Goal: Task Accomplishment & Management: Use online tool/utility

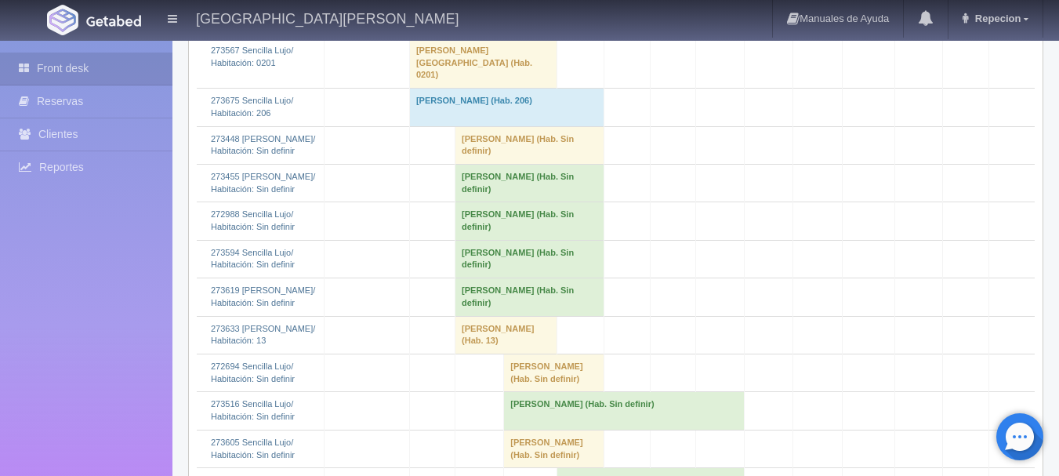
scroll to position [1313, 0]
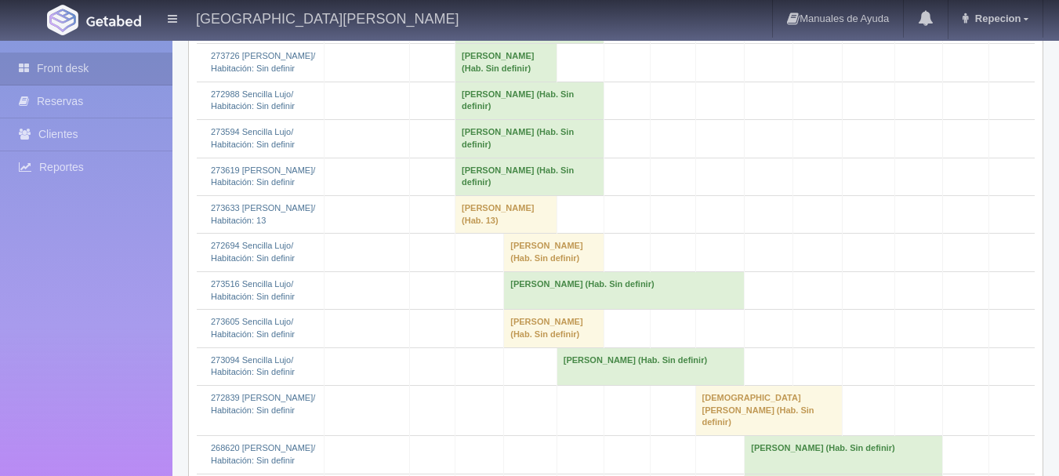
scroll to position [1313, 0]
click at [478, 82] on td "Carlos Rosas (Hab. Sin definir)" at bounding box center [507, 63] width 102 height 38
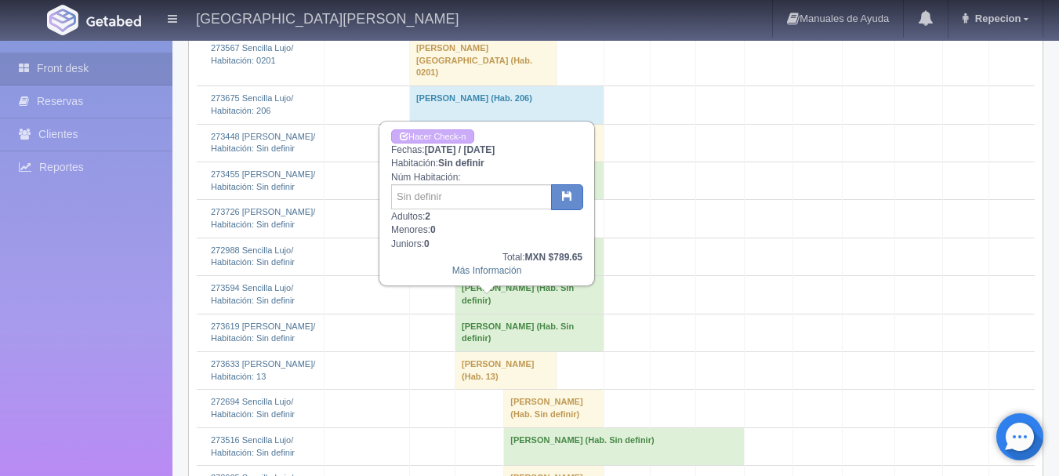
scroll to position [1156, 0]
click at [460, 139] on link "Hacer Check-n" at bounding box center [432, 137] width 83 height 15
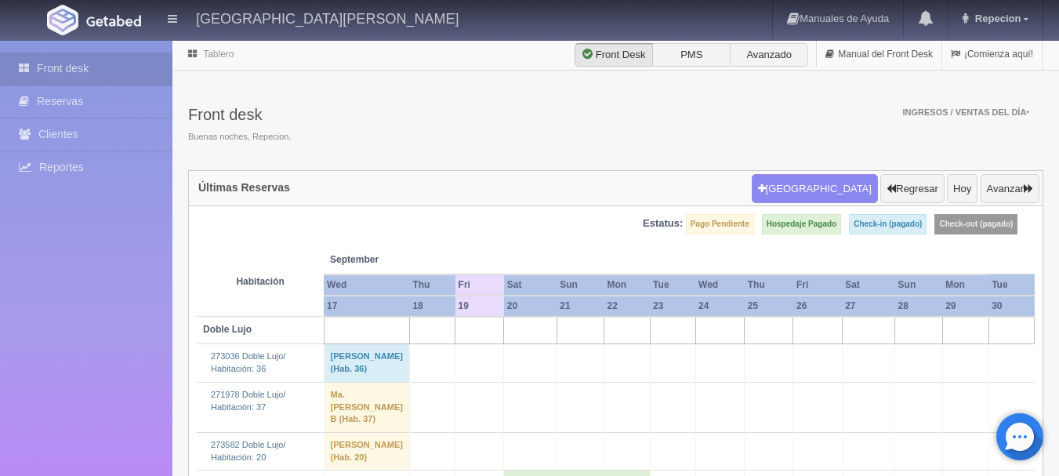
scroll to position [1156, 0]
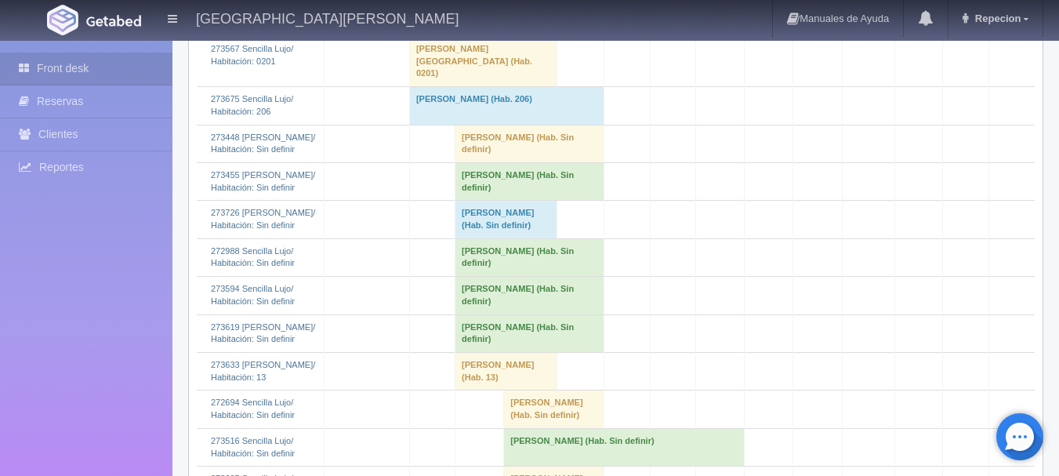
click at [496, 238] on td "Carlos Rosas (Hab. Sin definir)" at bounding box center [507, 220] width 102 height 38
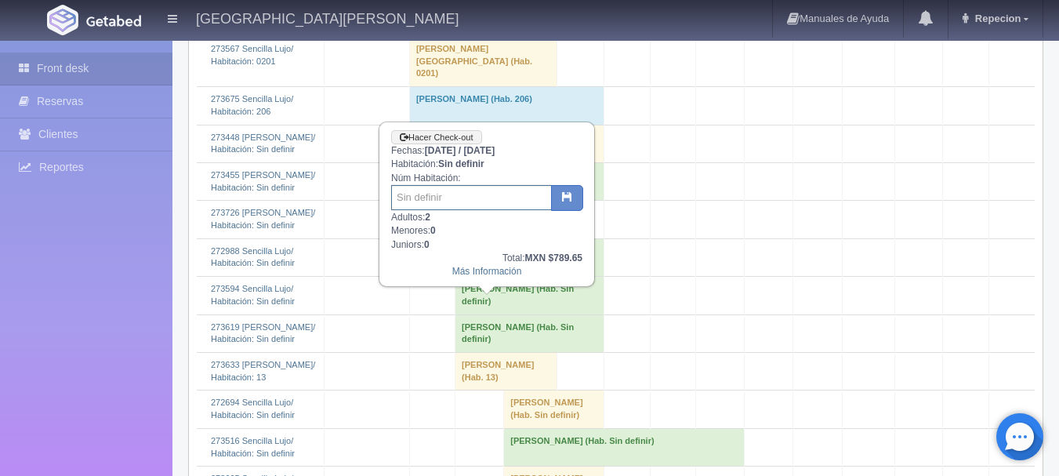
click at [474, 202] on input "text" at bounding box center [471, 197] width 161 height 25
type input "203"
click at [577, 205] on button "button" at bounding box center [567, 198] width 32 height 27
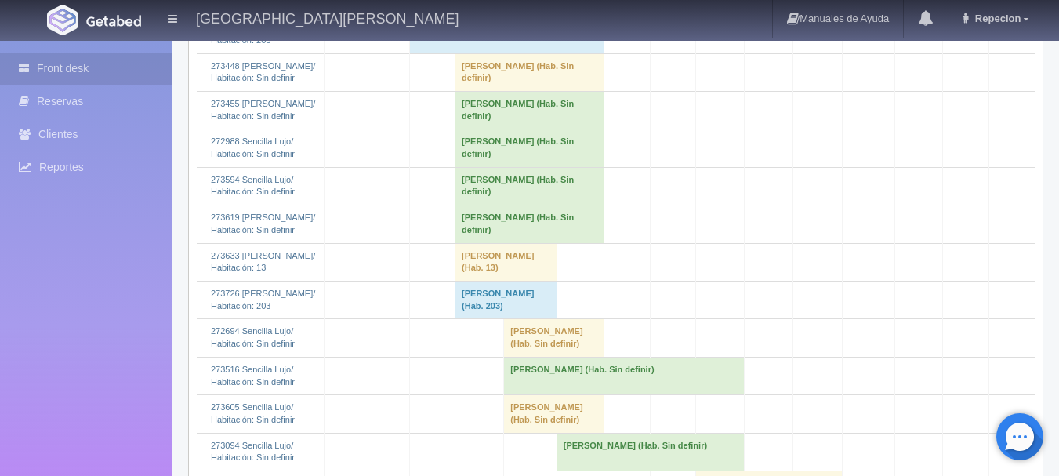
scroll to position [1255, 0]
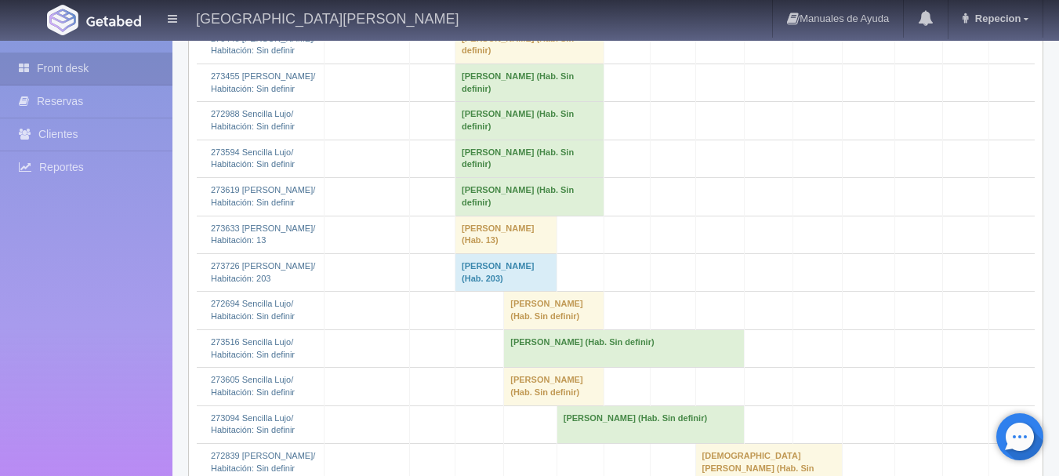
click at [510, 64] on td "[PERSON_NAME] (Hab. Sin definir)" at bounding box center [530, 45] width 149 height 38
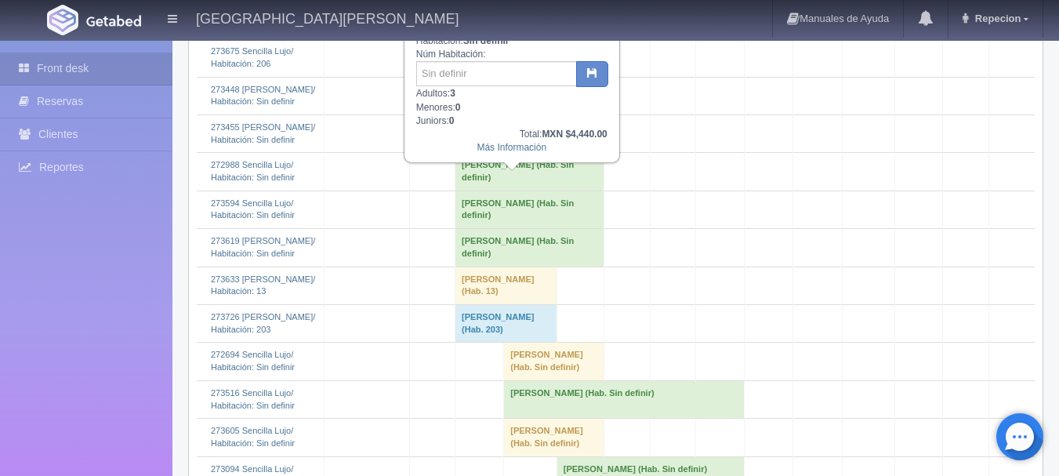
scroll to position [1176, 0]
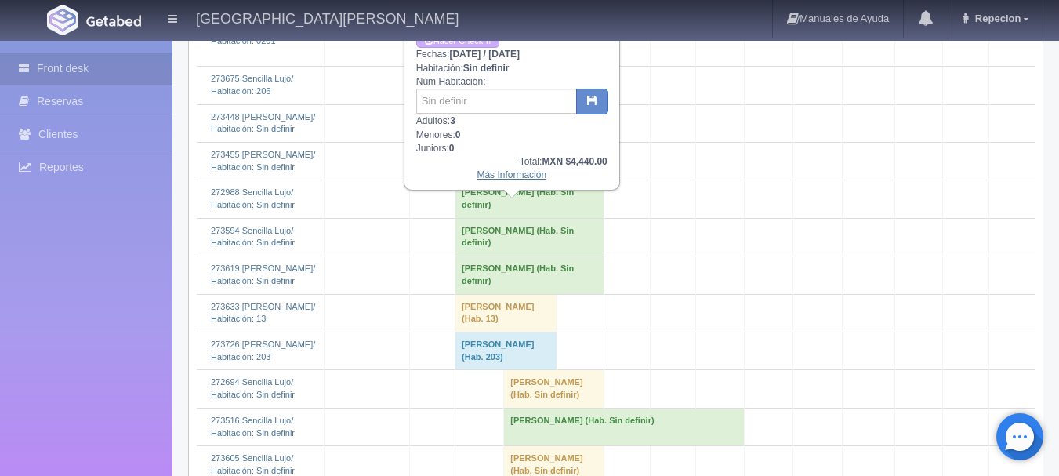
click at [505, 179] on link "Más Información" at bounding box center [512, 174] width 70 height 11
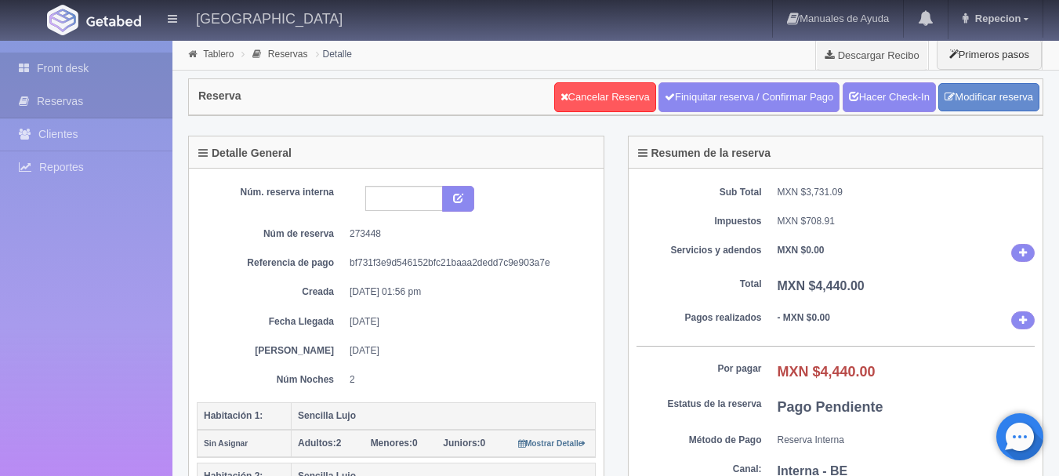
click at [88, 70] on link "Front desk" at bounding box center [86, 69] width 173 height 32
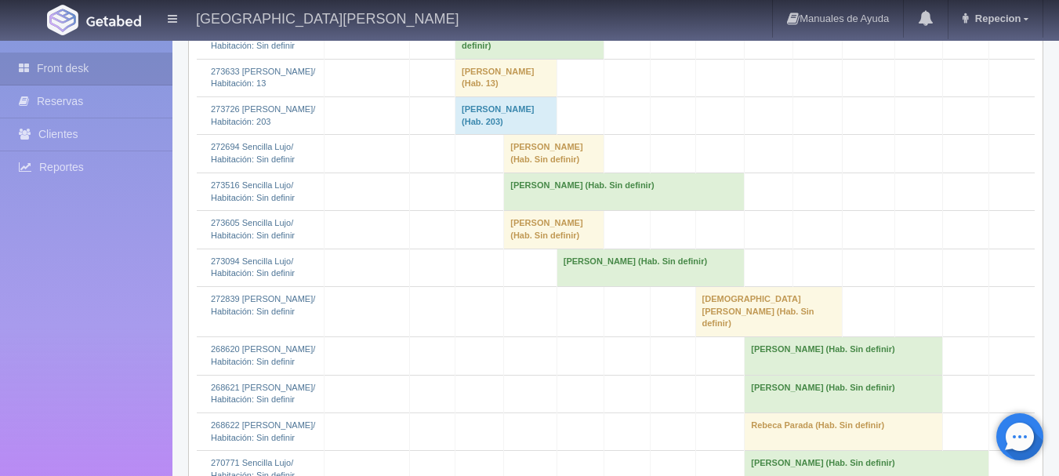
scroll to position [1333, 0]
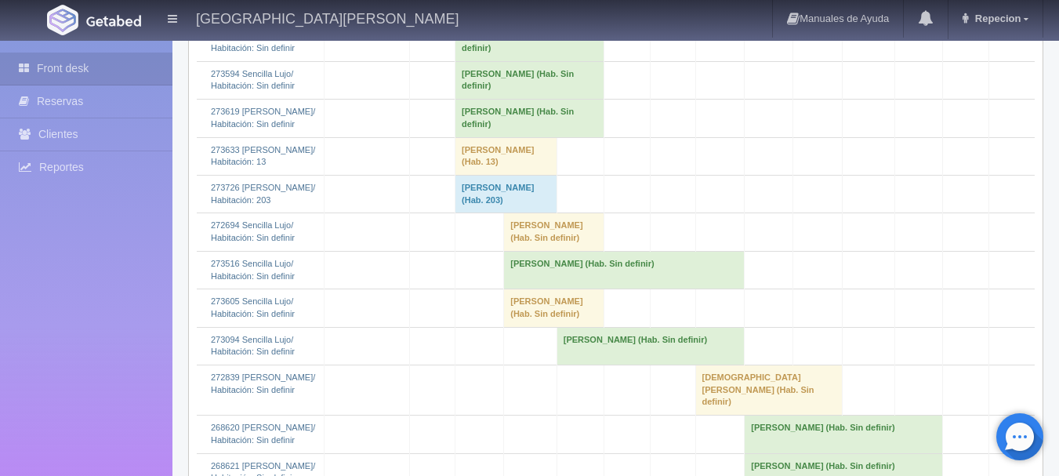
click at [498, 99] on td "Salvador Romero (Hab. Sin definir)" at bounding box center [530, 80] width 149 height 38
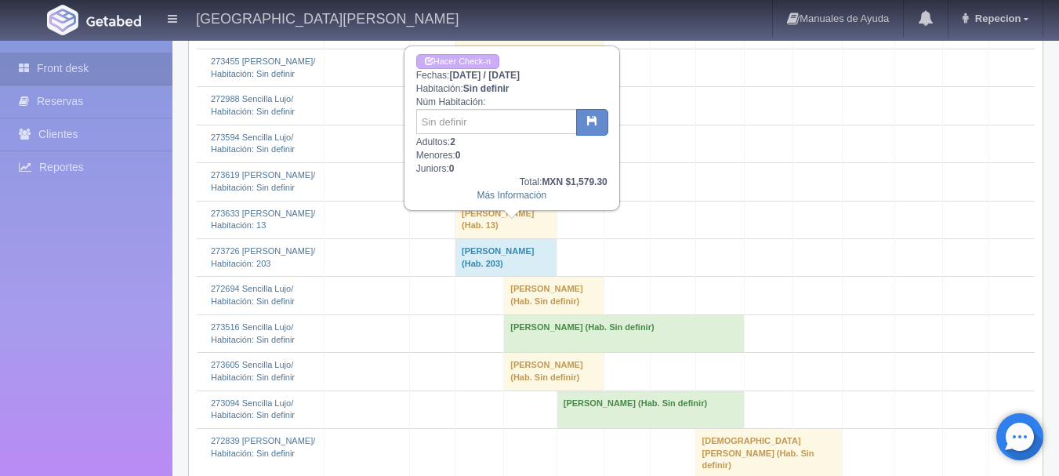
scroll to position [1176, 0]
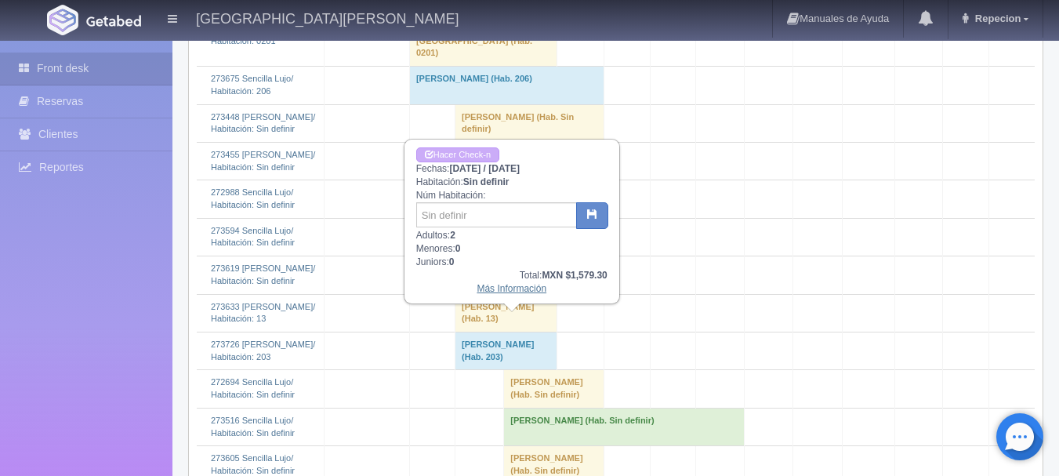
click at [514, 292] on link "Más Información" at bounding box center [512, 288] width 70 height 11
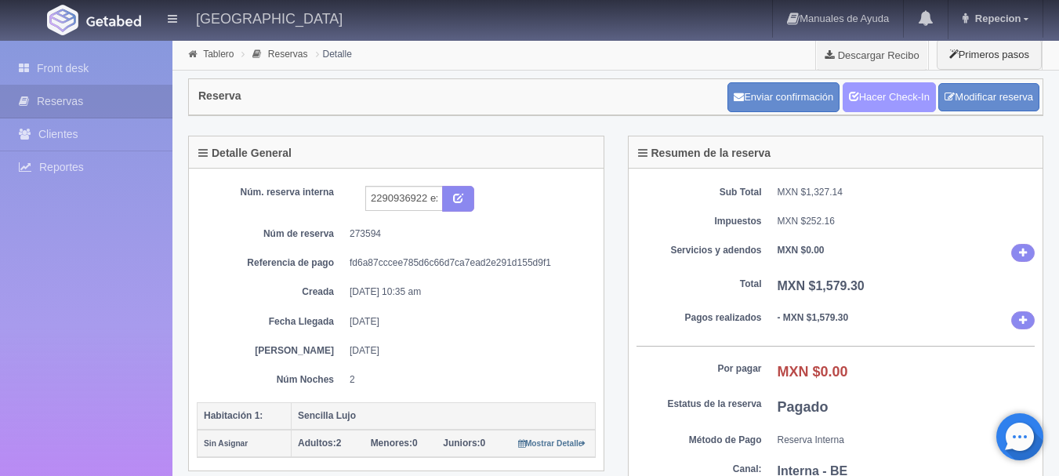
click at [867, 102] on link "Hacer Check-In" at bounding box center [889, 97] width 93 height 30
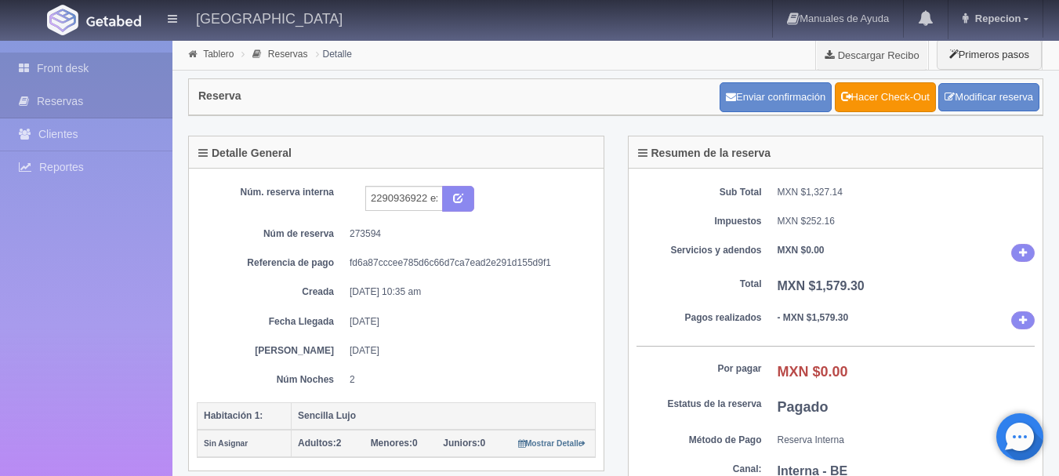
click at [76, 68] on link "Front desk" at bounding box center [86, 69] width 173 height 32
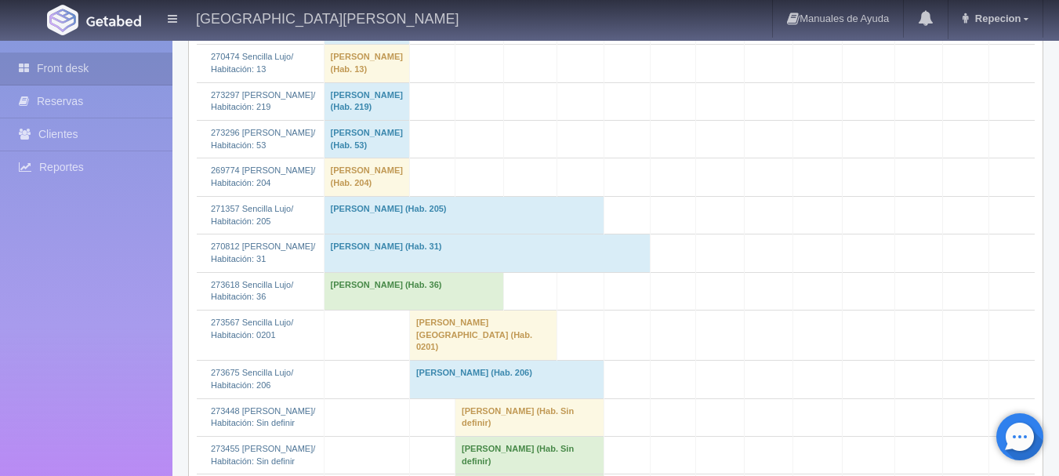
scroll to position [1098, 0]
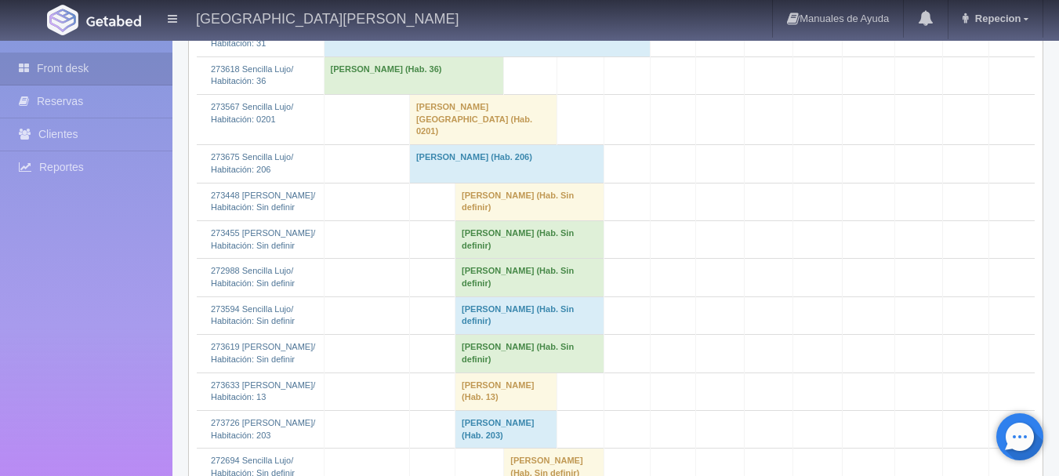
click at [509, 334] on td "Salvador Romero (Hab. Sin definir)" at bounding box center [530, 315] width 149 height 38
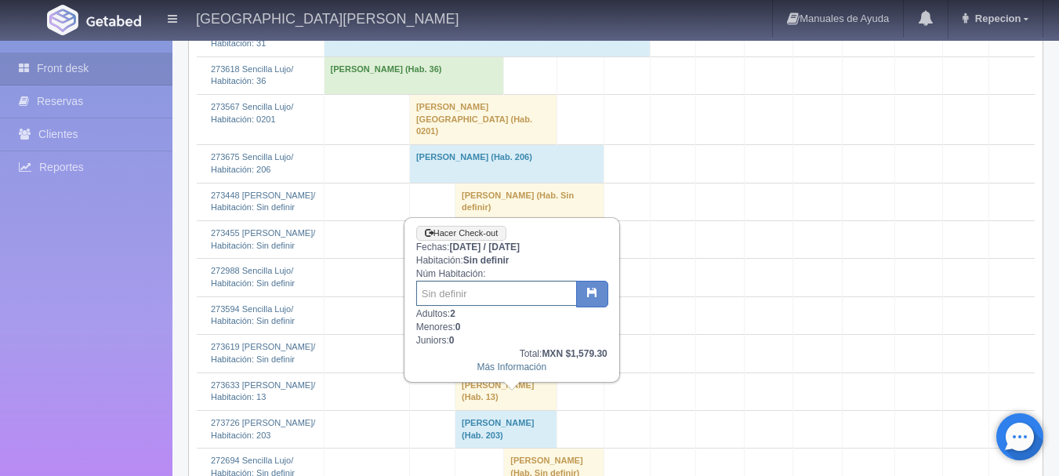
click at [479, 297] on input "text" at bounding box center [496, 293] width 161 height 25
type input "204"
click at [587, 292] on icon "button" at bounding box center [592, 292] width 10 height 10
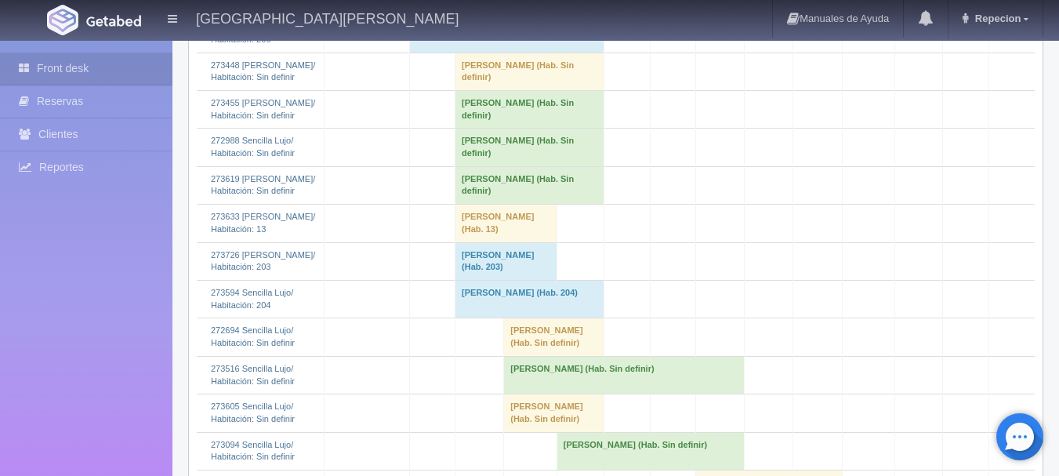
scroll to position [1255, 0]
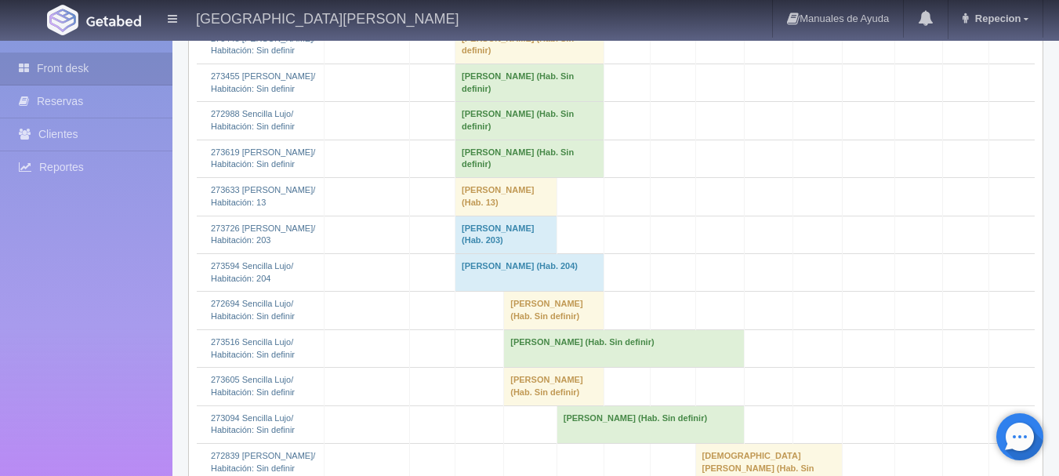
click at [480, 64] on td "[PERSON_NAME] (Hab. Sin definir)" at bounding box center [530, 45] width 149 height 38
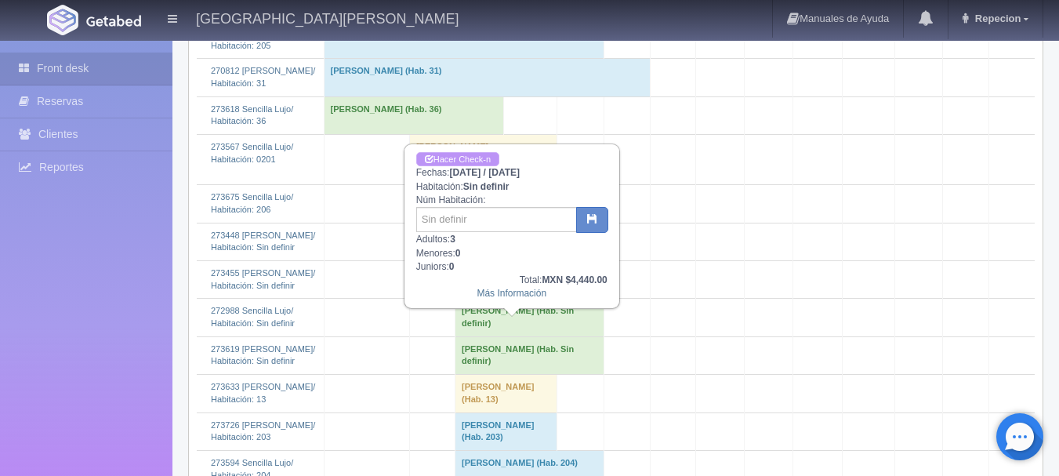
scroll to position [1019, 0]
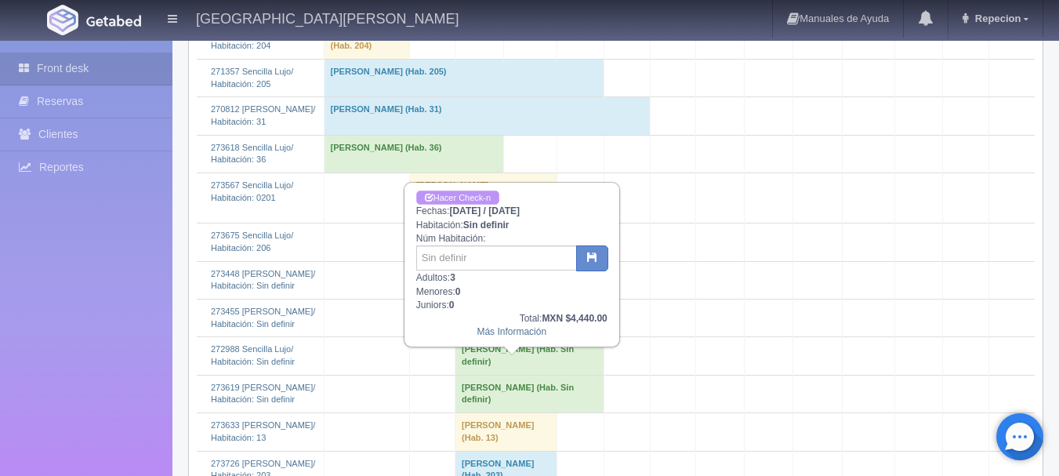
click at [471, 201] on link "Hacer Check-n" at bounding box center [457, 198] width 83 height 15
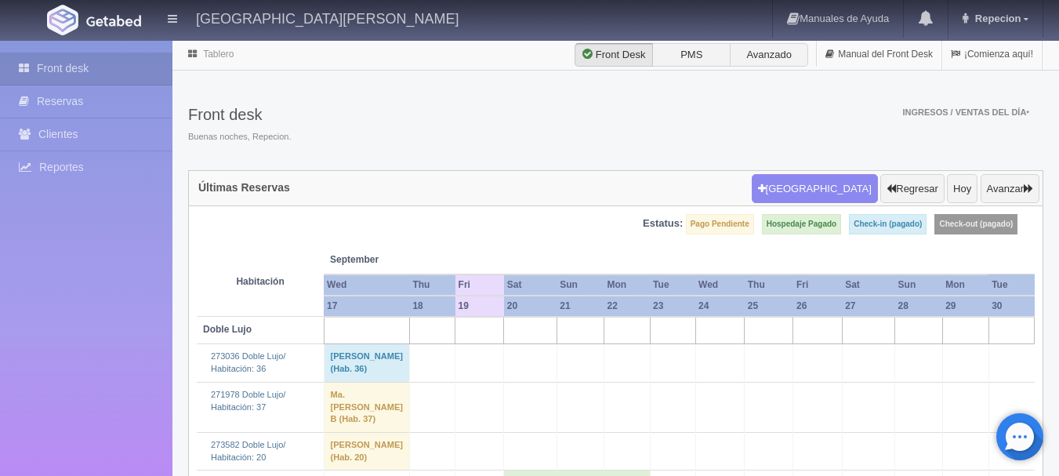
scroll to position [1019, 0]
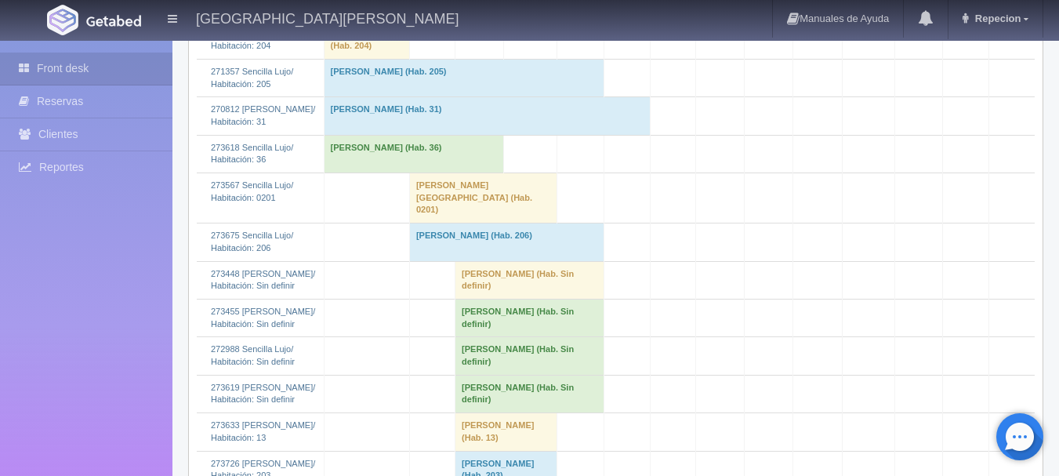
click at [472, 299] on td "MONICA MORALES (Hab. Sin definir)" at bounding box center [530, 280] width 149 height 38
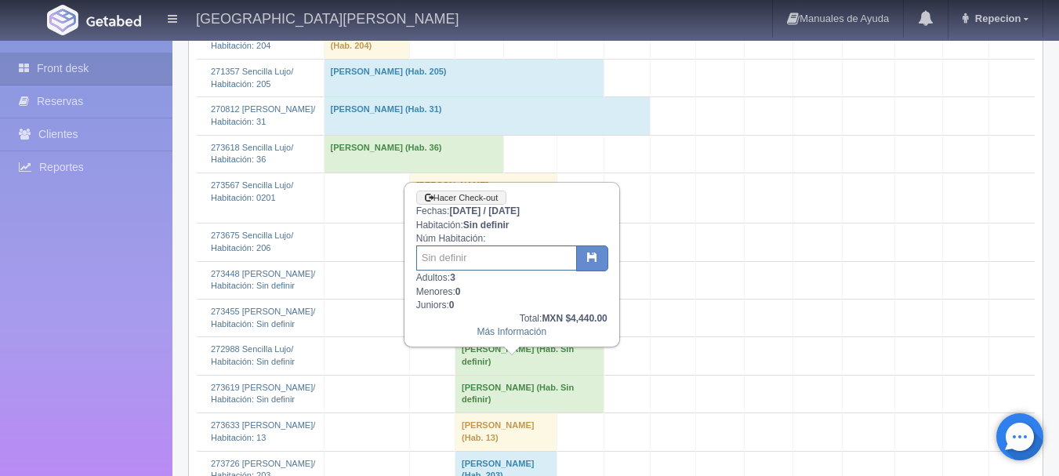
click at [472, 266] on input "text" at bounding box center [496, 257] width 161 height 25
type input "105/104"
click at [590, 262] on icon "button" at bounding box center [592, 257] width 10 height 10
